Goal: Navigation & Orientation: Find specific page/section

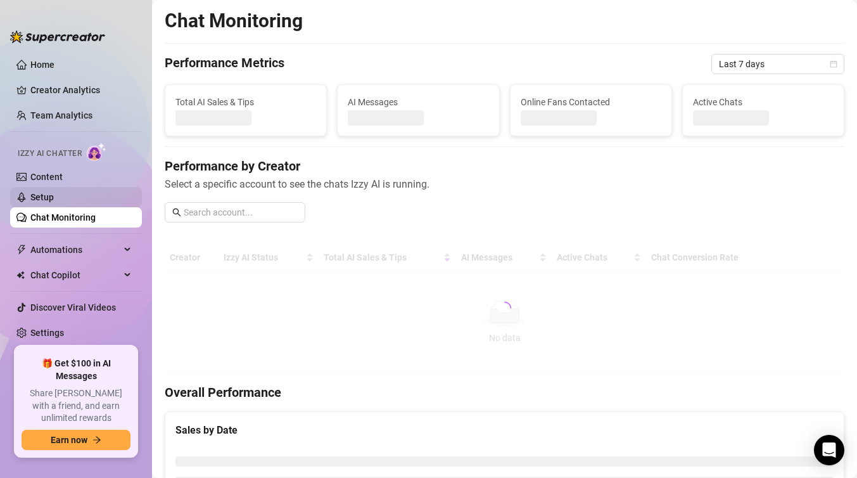
click at [54, 202] on link "Setup" at bounding box center [41, 197] width 23 height 10
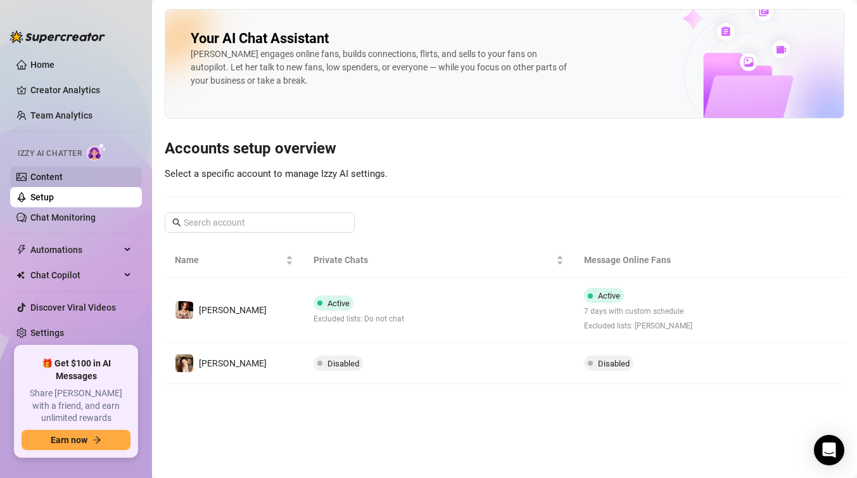
click at [63, 174] on link "Content" at bounding box center [46, 177] width 32 height 10
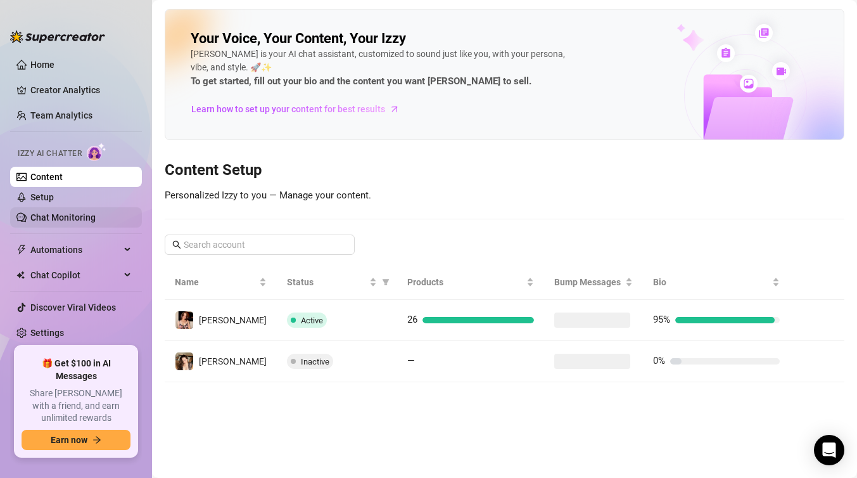
click at [80, 222] on link "Chat Monitoring" at bounding box center [62, 217] width 65 height 10
